Goal: Find contact information: Find contact information

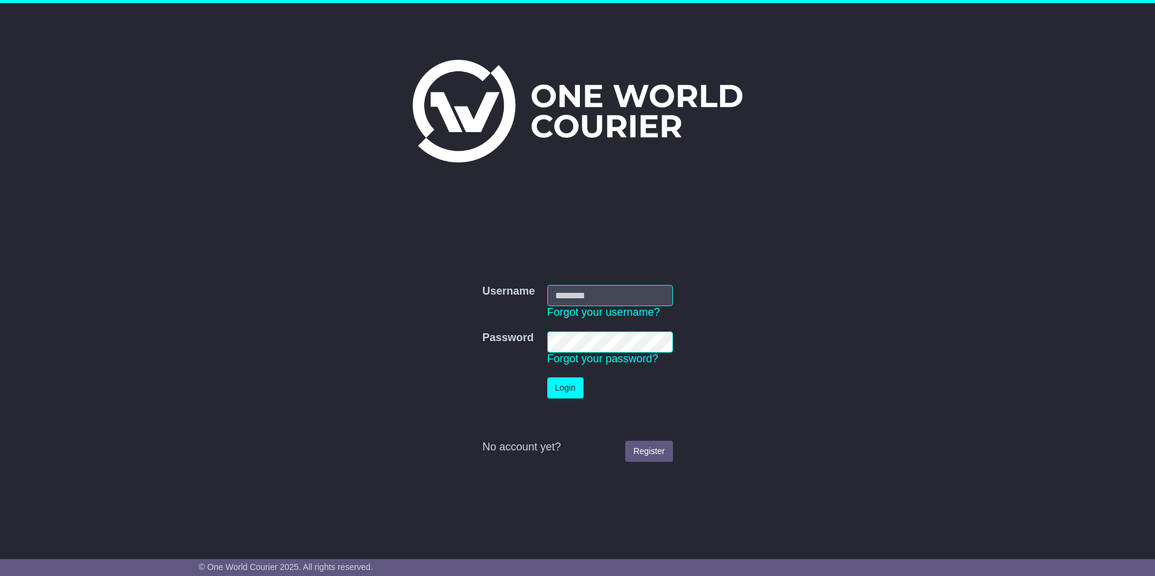
type input "**********"
click at [556, 385] on button "Login" at bounding box center [565, 388] width 36 height 21
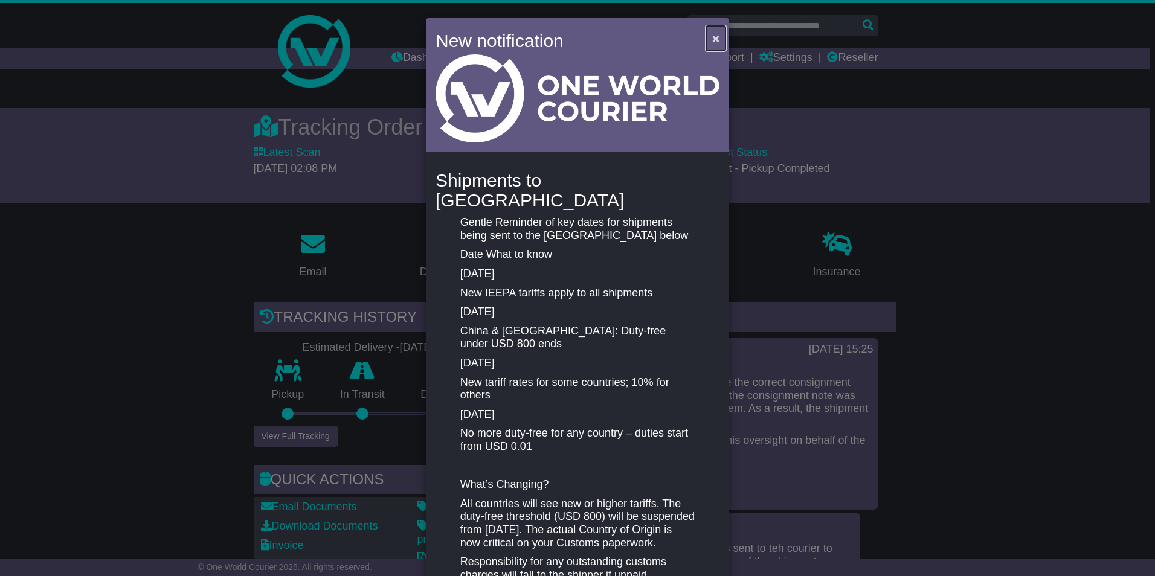
click at [712, 40] on span "×" at bounding box center [715, 38] width 7 height 14
click at [715, 42] on span "×" at bounding box center [715, 38] width 7 height 14
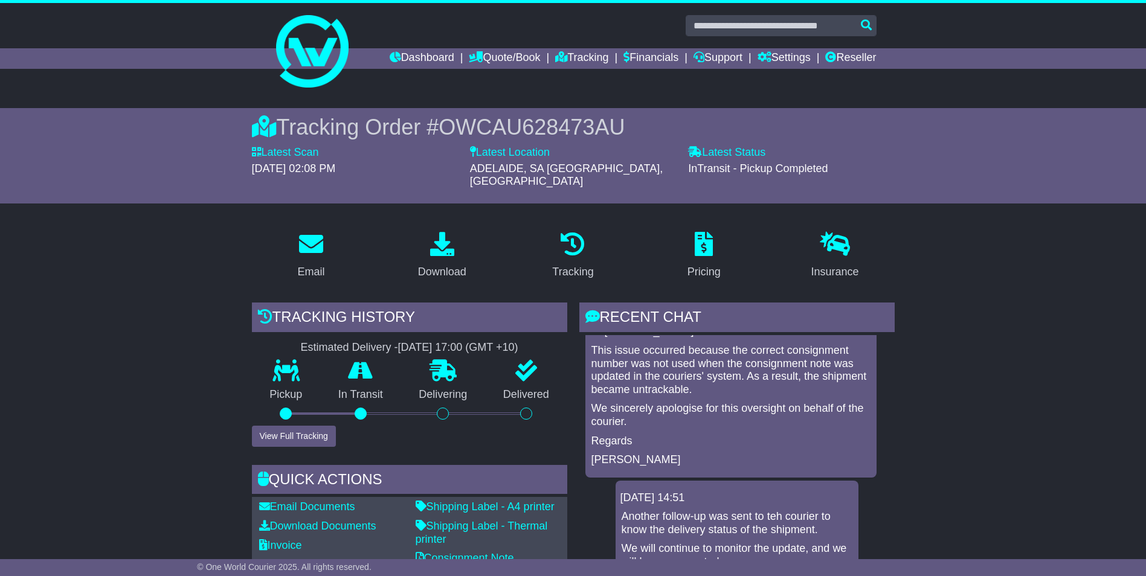
scroll to position [60, 0]
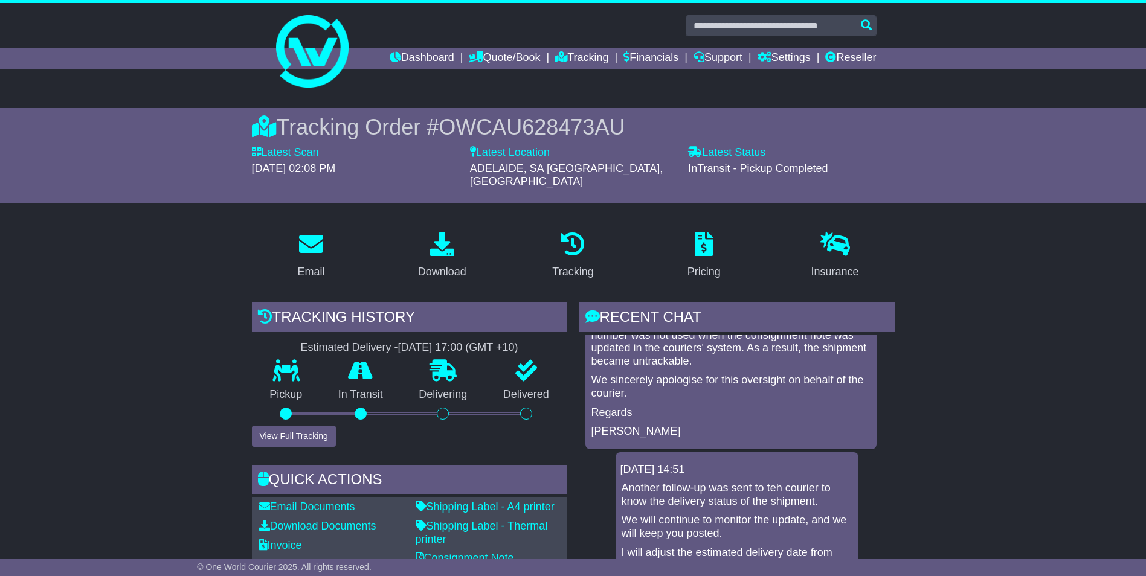
click at [729, 376] on p "We sincerely apologise for this oversight on behalf of the courier." at bounding box center [730, 387] width 279 height 26
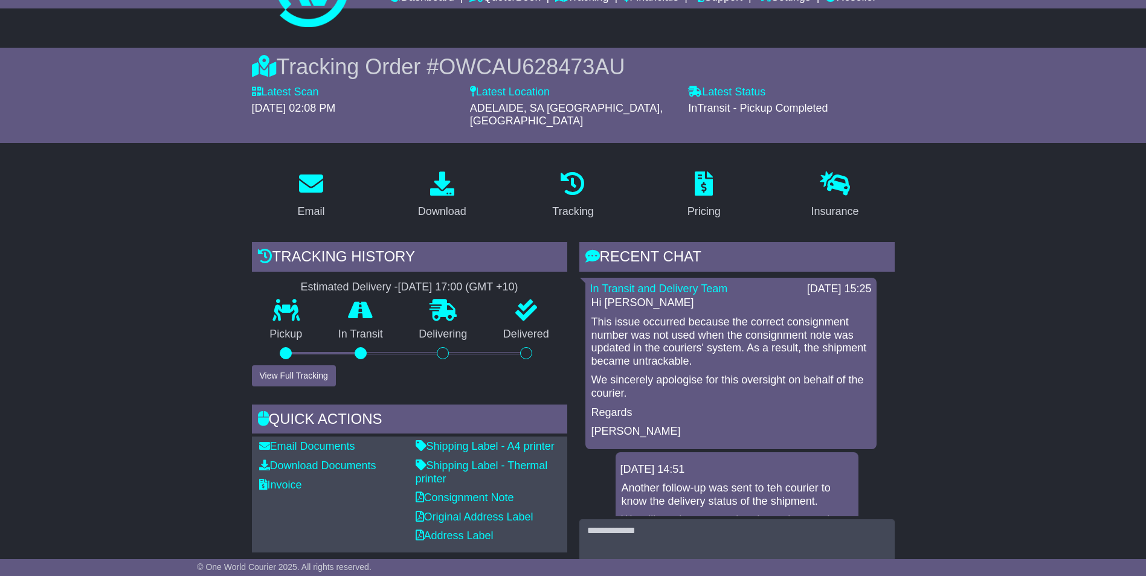
click at [639, 243] on div "RECENT CHAT" at bounding box center [736, 258] width 315 height 33
click at [628, 283] on link "In Transit and Delivery Team" at bounding box center [659, 289] width 138 height 12
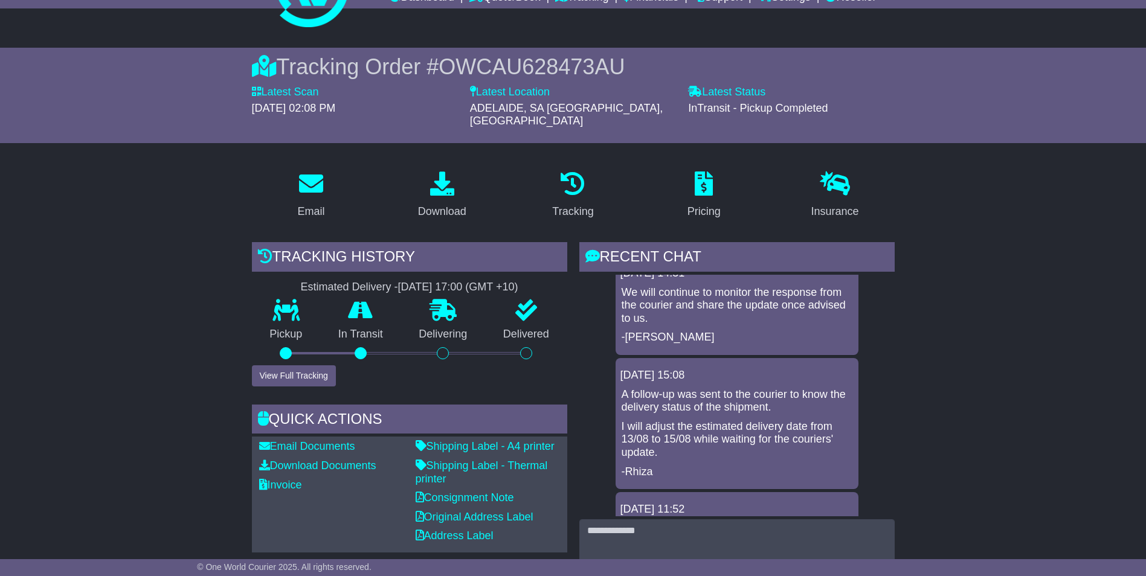
scroll to position [665, 0]
